Goal: Transaction & Acquisition: Purchase product/service

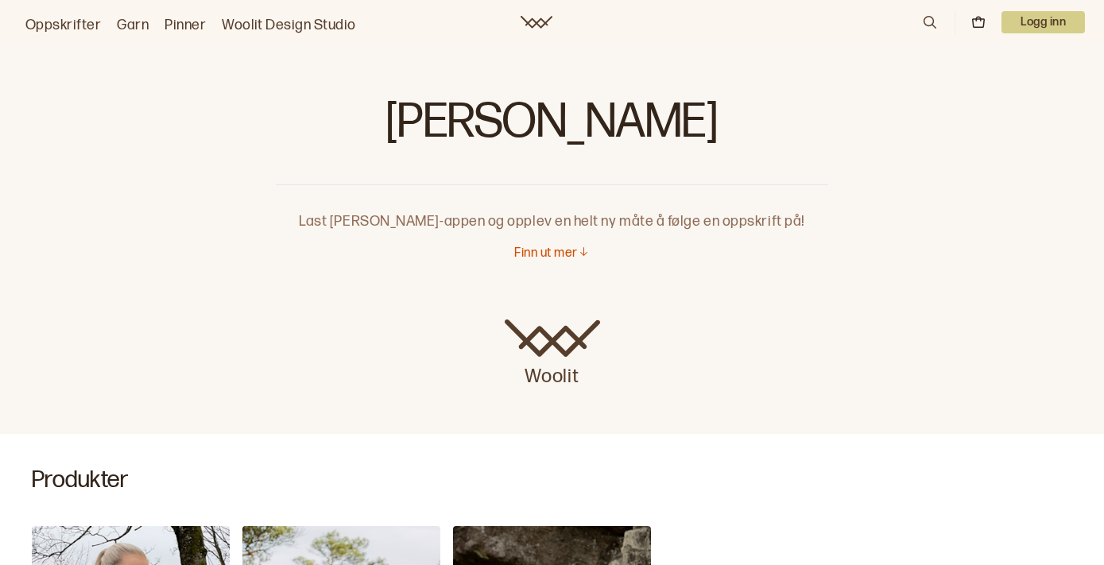
click at [932, 25] on icon at bounding box center [929, 22] width 17 height 17
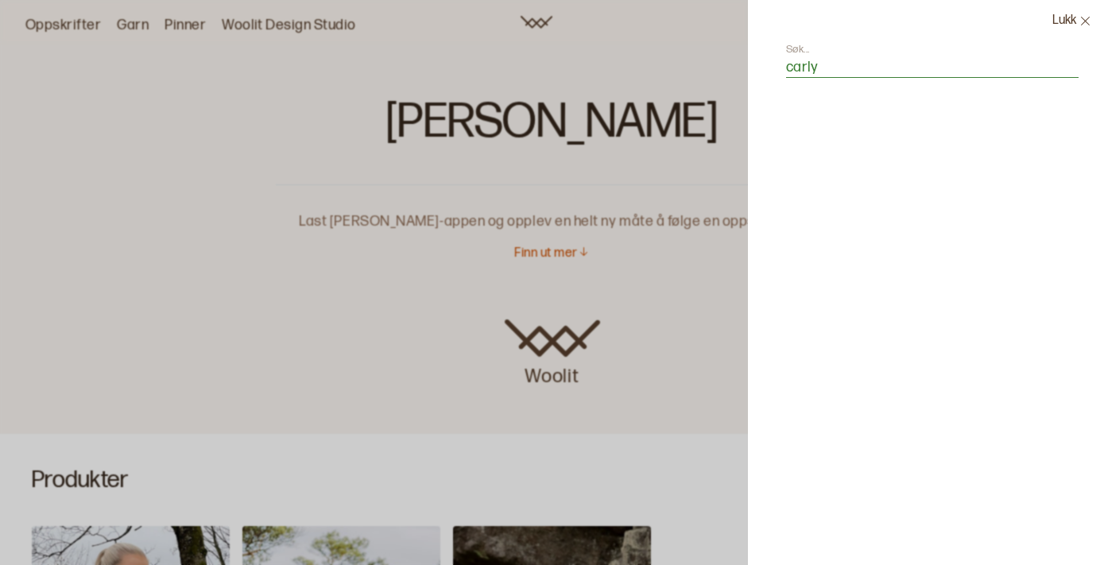
type input "carly"
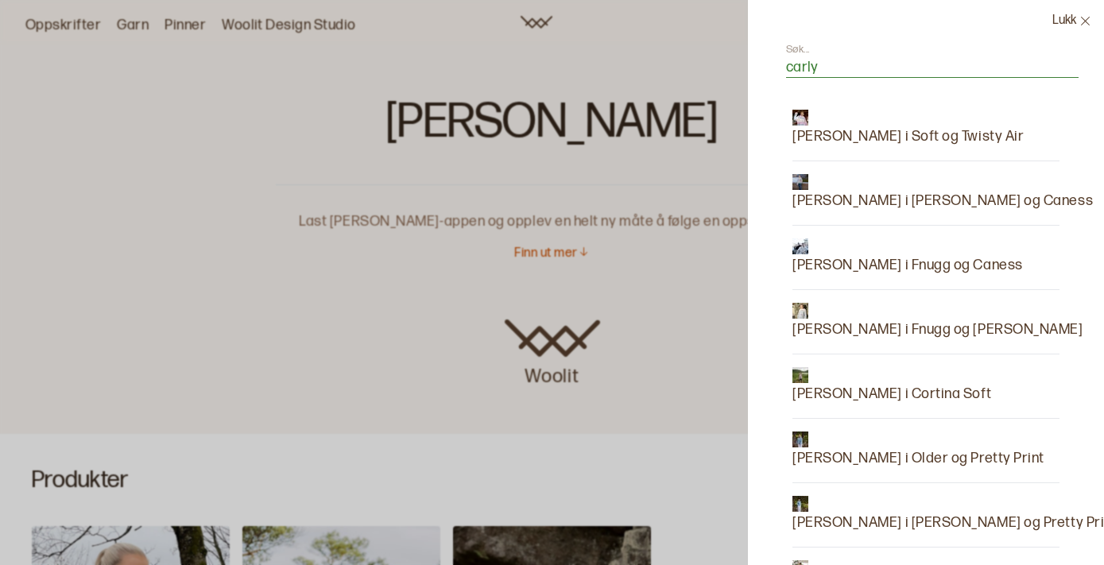
click at [861, 330] on p "[PERSON_NAME] i Fnugg og [PERSON_NAME]" at bounding box center [937, 330] width 291 height 22
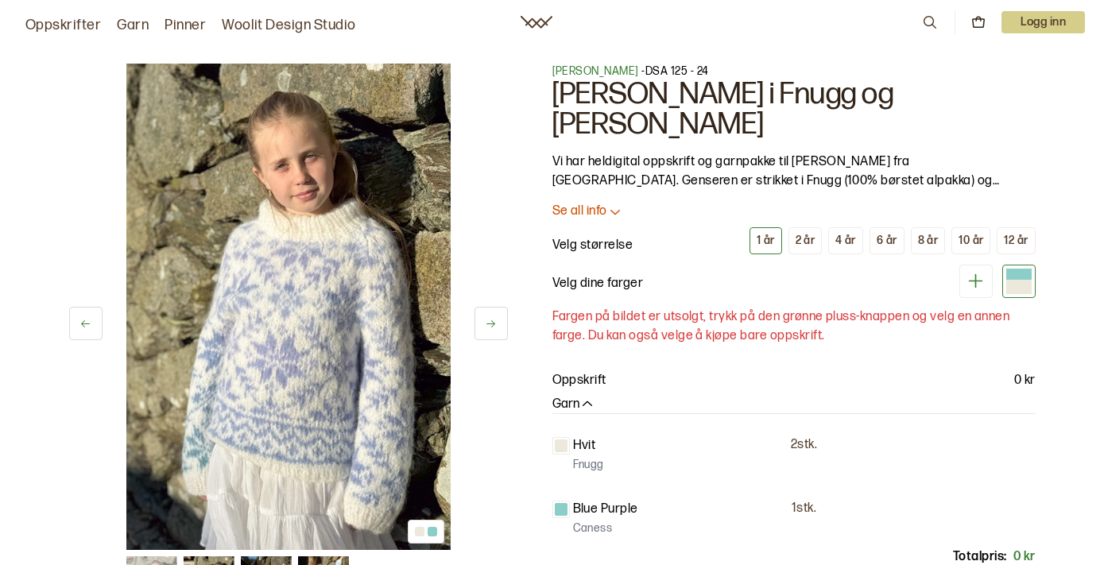
click at [471, 314] on div "1 av 4" at bounding box center [288, 307] width 439 height 486
click at [493, 327] on icon at bounding box center [491, 324] width 12 height 12
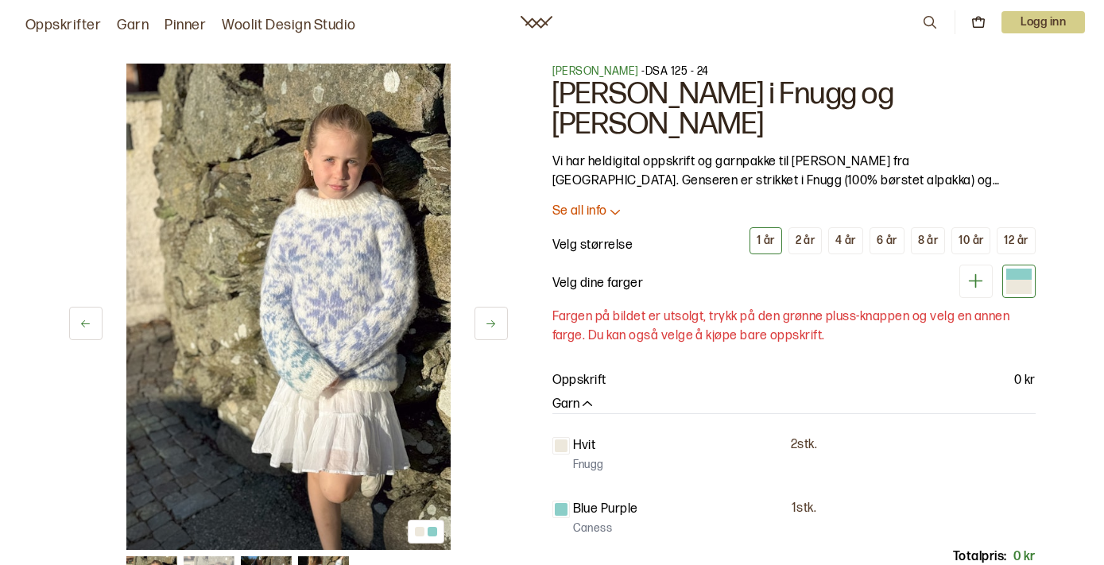
click at [493, 327] on icon at bounding box center [491, 324] width 12 height 12
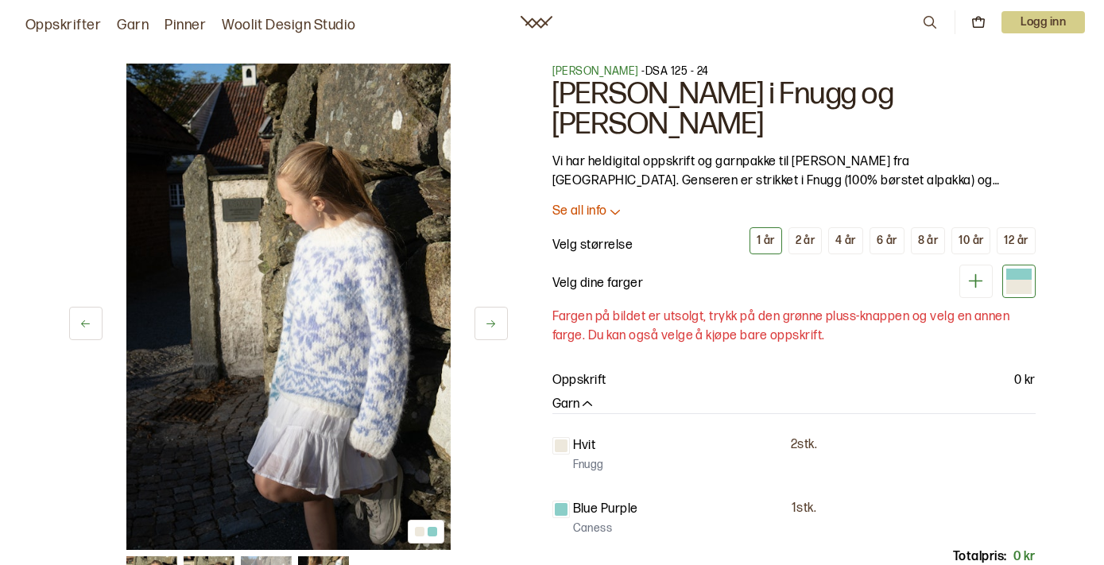
click at [493, 327] on icon at bounding box center [491, 324] width 12 height 12
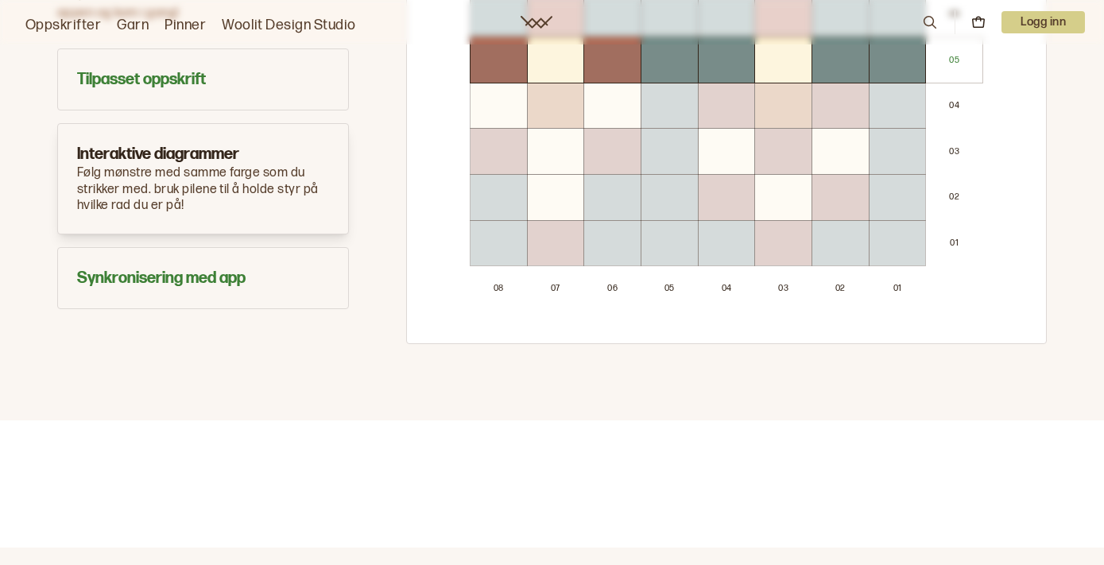
scroll to position [931, 0]
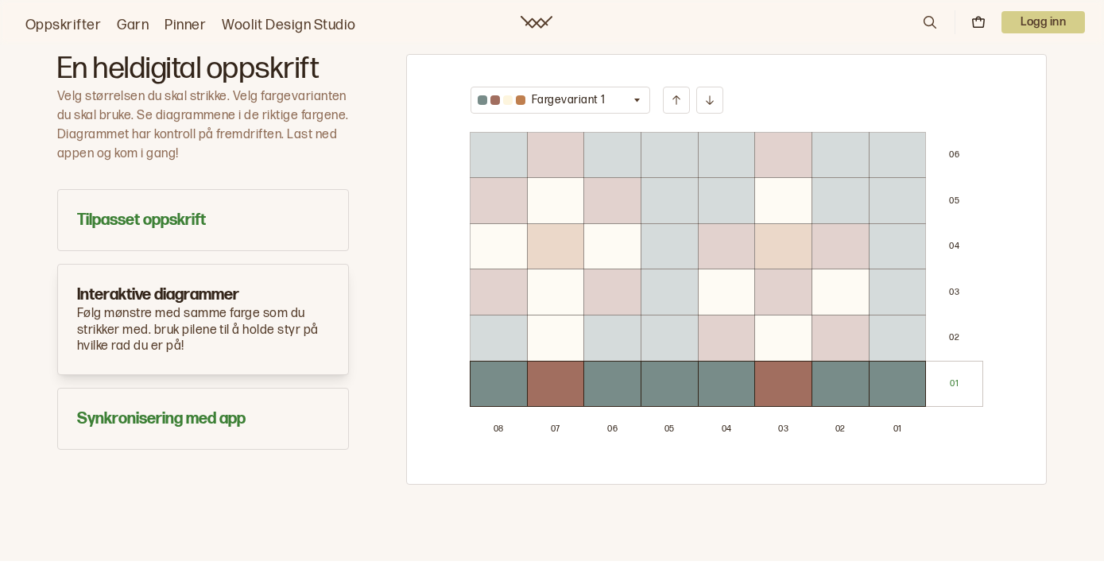
click at [395, 211] on div "En heldigital oppskrift Velg størrelsen du skal strikke. Velg fargevarianten du…" at bounding box center [551, 269] width 989 height 431
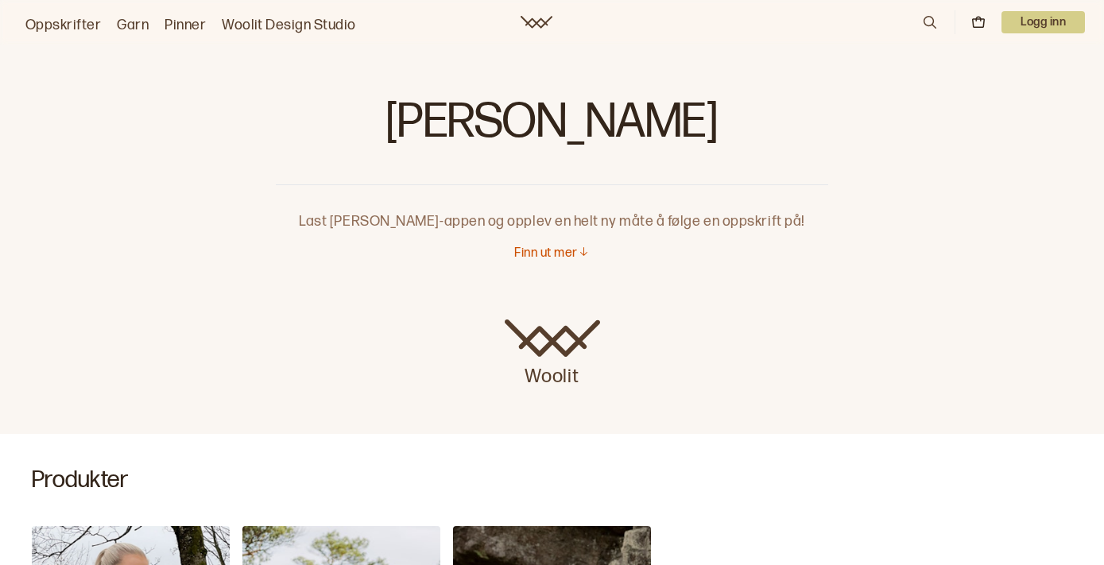
scroll to position [0, 0]
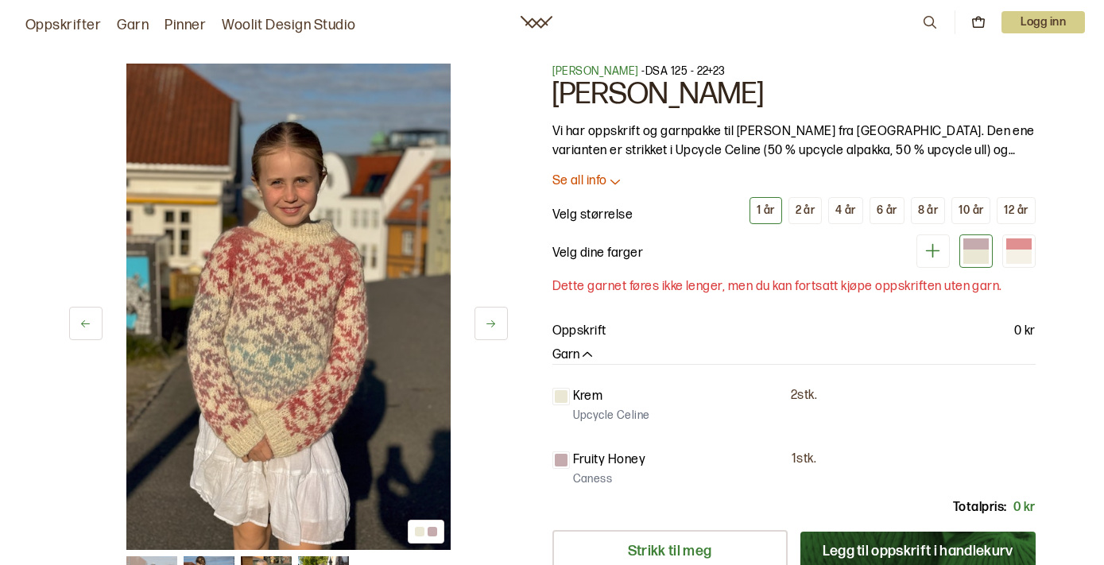
click at [605, 184] on p "Se all info" at bounding box center [579, 181] width 55 height 17
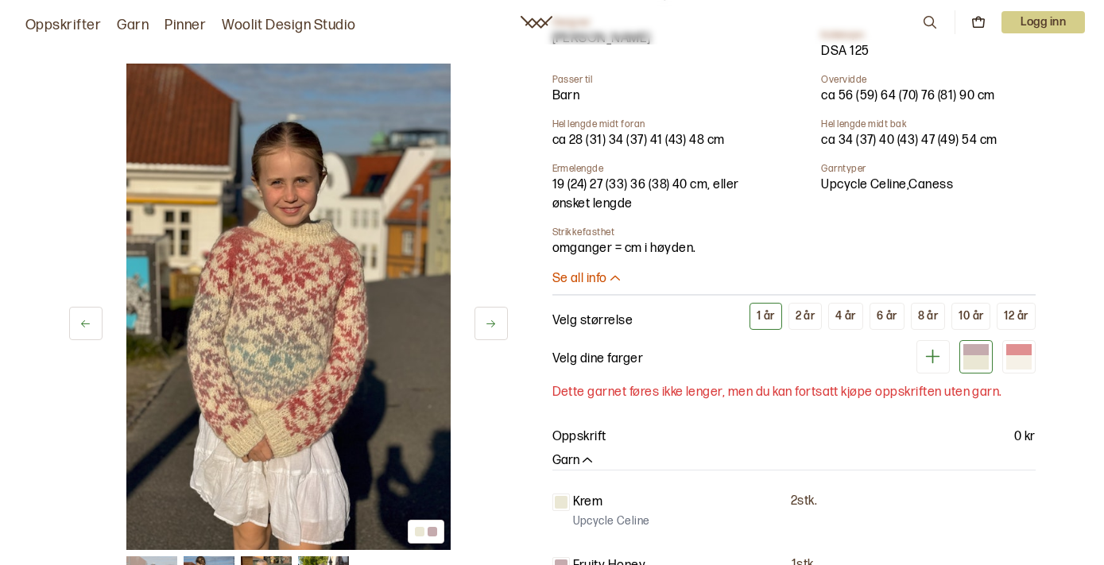
scroll to position [427, 0]
